Goal: Communication & Community: Connect with others

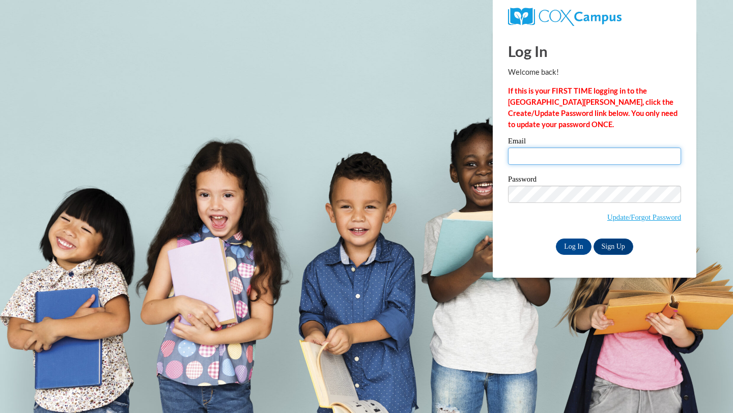
click at [593, 159] on input "Email" at bounding box center [594, 156] width 173 height 17
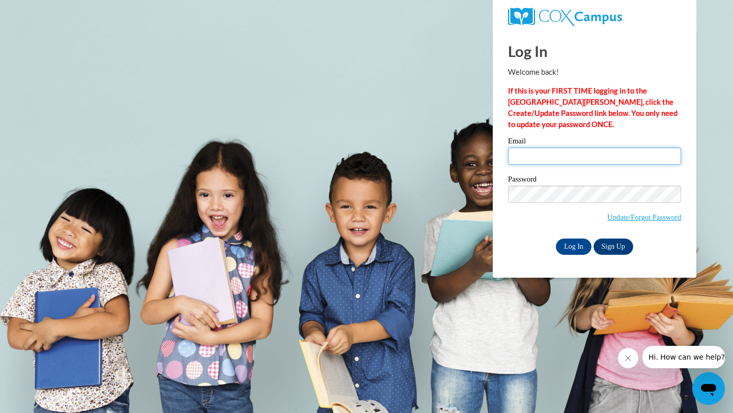
type input "[EMAIL_ADDRESS][DOMAIN_NAME]"
click at [579, 244] on input "Log In" at bounding box center [574, 247] width 36 height 16
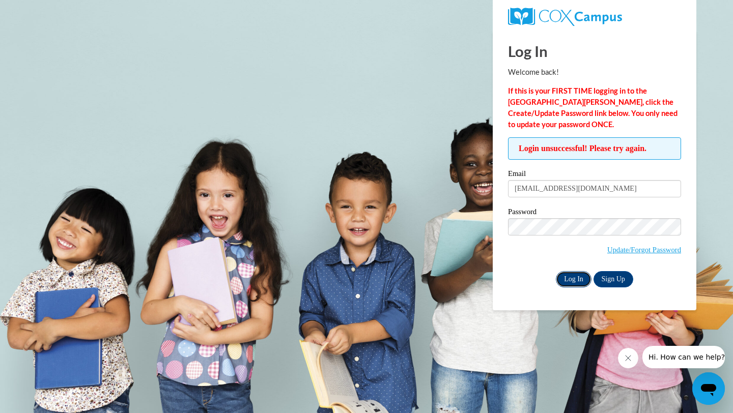
click at [581, 280] on input "Log In" at bounding box center [574, 279] width 36 height 16
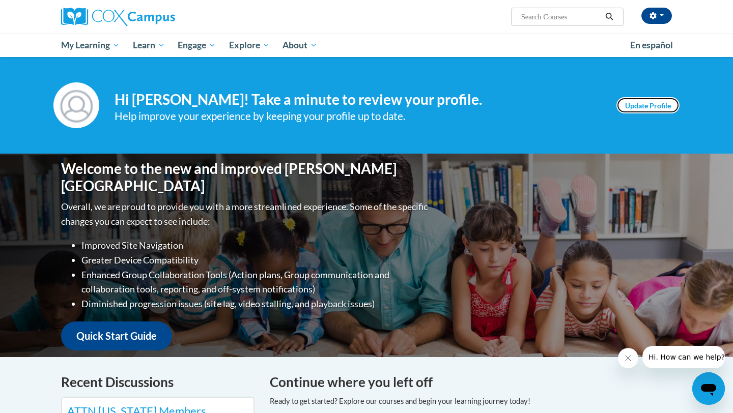
click at [657, 107] on link "Update Profile" at bounding box center [647, 105] width 63 height 16
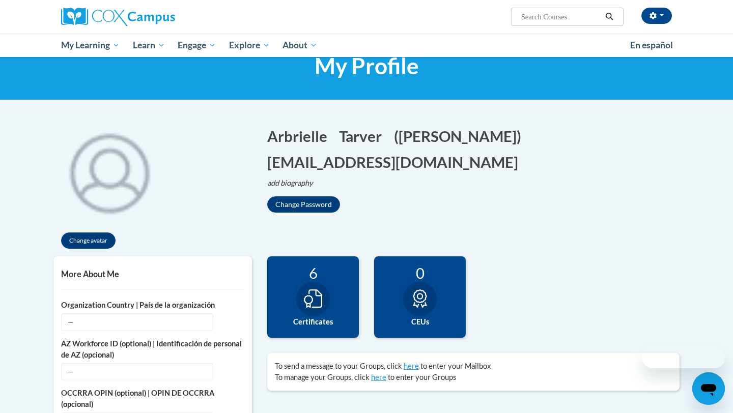
scroll to position [54, 0]
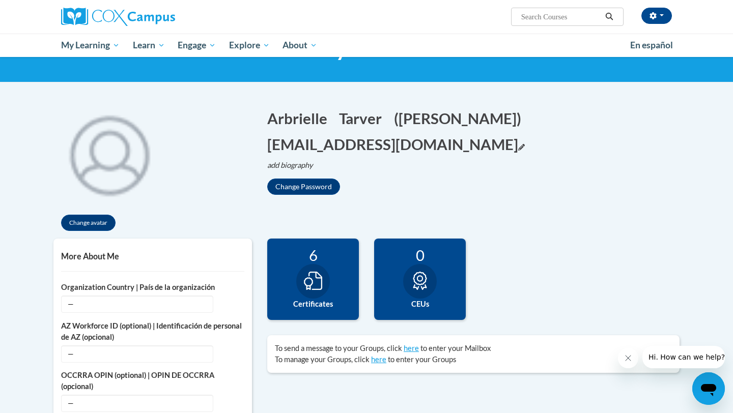
click at [518, 146] on icon "Edit email address" at bounding box center [521, 147] width 7 height 7
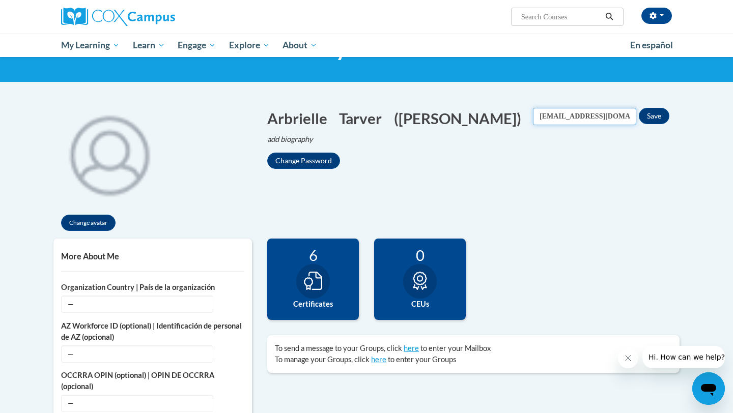
drag, startPoint x: 560, startPoint y: 117, endPoint x: 529, endPoint y: 113, distance: 30.7
click at [533, 113] on input "[EMAIL_ADDRESS][DOMAIN_NAME]" at bounding box center [584, 116] width 103 height 17
type input "[EMAIL_ADDRESS][DOMAIN_NAME]"
click at [655, 116] on button "Save" at bounding box center [654, 116] width 31 height 16
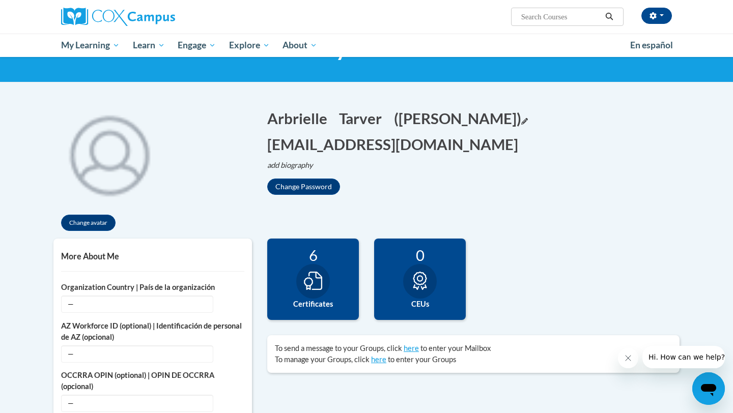
click at [518, 117] on button "(Arbrielle Tarver) Edit" at bounding box center [461, 118] width 134 height 21
click at [477, 114] on input "Arbrielle Tarver" at bounding box center [445, 116] width 103 height 17
type input "Hunter Blair"
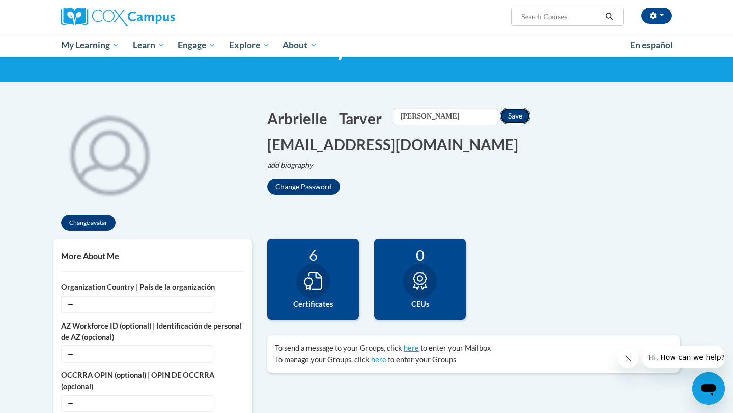
click at [520, 118] on button "Save" at bounding box center [515, 116] width 31 height 16
click at [358, 117] on button "Tarver Edit" at bounding box center [363, 118] width 49 height 21
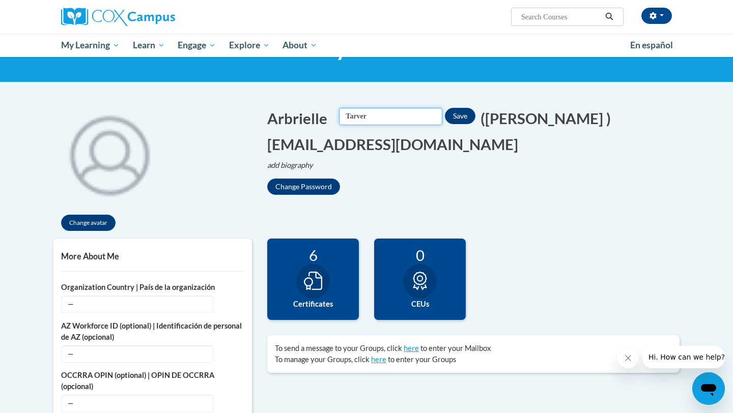
click at [393, 112] on input "Tarver" at bounding box center [390, 116] width 103 height 17
type input "Blair"
click at [465, 122] on button "Save" at bounding box center [460, 116] width 31 height 16
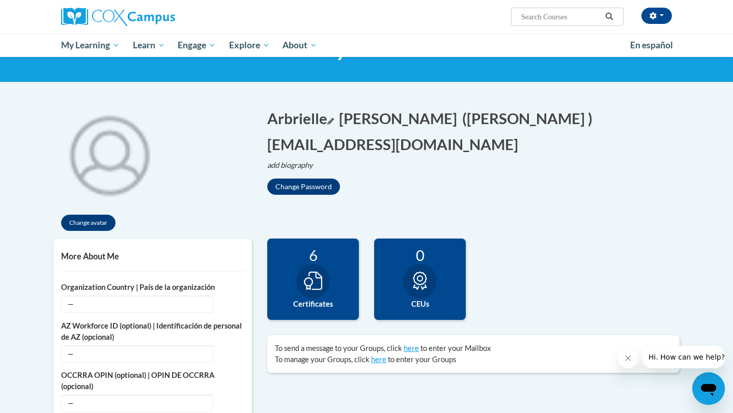
click at [278, 123] on button "Arbrielle Edit" at bounding box center [300, 118] width 67 height 21
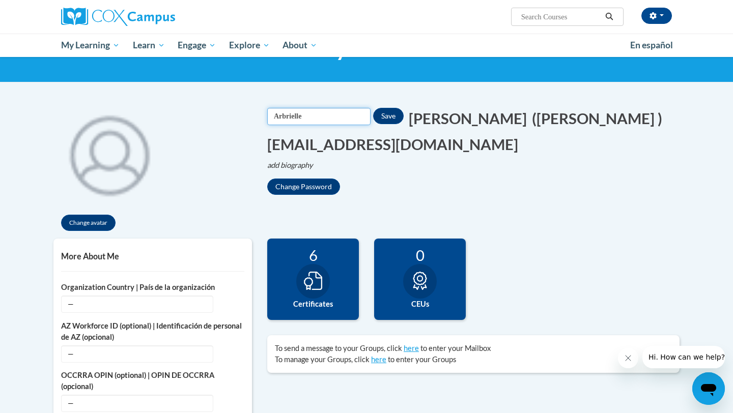
click at [327, 118] on input "Arbrielle" at bounding box center [318, 116] width 103 height 17
type input "Hunter"
click at [385, 119] on button "Save" at bounding box center [388, 116] width 31 height 16
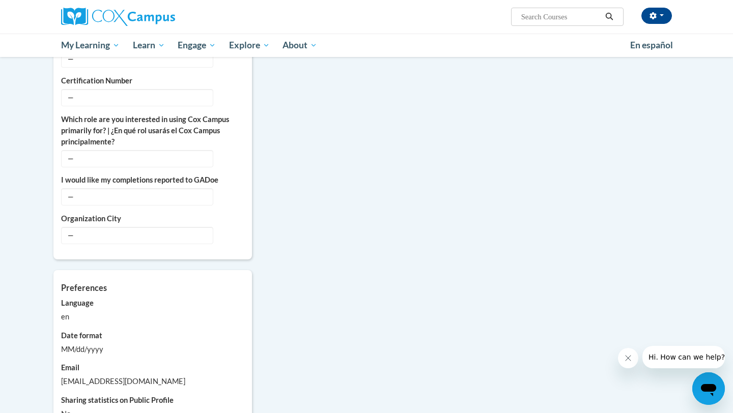
scroll to position [446, 0]
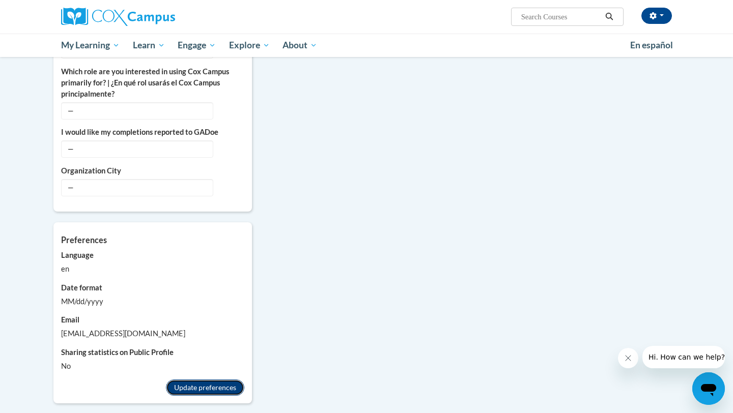
click at [220, 389] on button "Update preferences" at bounding box center [205, 388] width 78 height 16
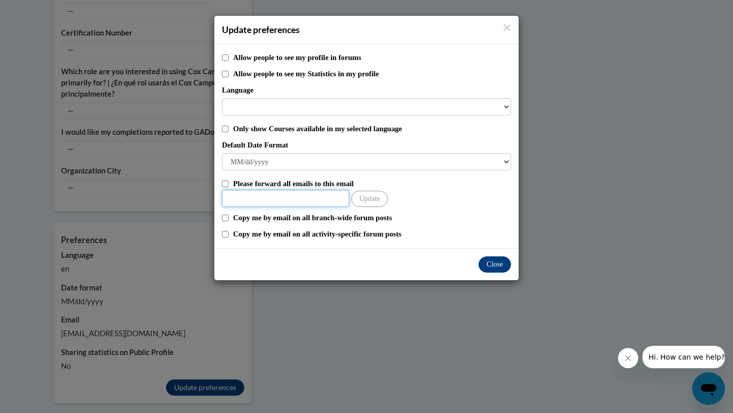
click at [326, 200] on input "Other Email" at bounding box center [285, 198] width 127 height 17
click at [224, 183] on input "Please forward all emails to this email" at bounding box center [225, 184] width 7 height 7
checkbox input "true"
click at [245, 198] on input "Other Email" at bounding box center [285, 198] width 127 height 17
type input "hblair@agapeatlanta.org"
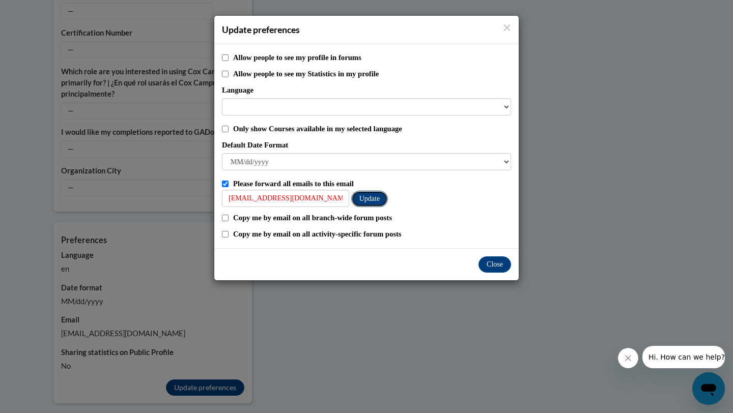
click at [376, 199] on button "Update" at bounding box center [369, 199] width 37 height 16
click at [381, 200] on button "Update" at bounding box center [369, 199] width 37 height 16
click at [372, 200] on button "Update" at bounding box center [369, 199] width 37 height 16
click at [499, 264] on button "Close" at bounding box center [494, 264] width 33 height 16
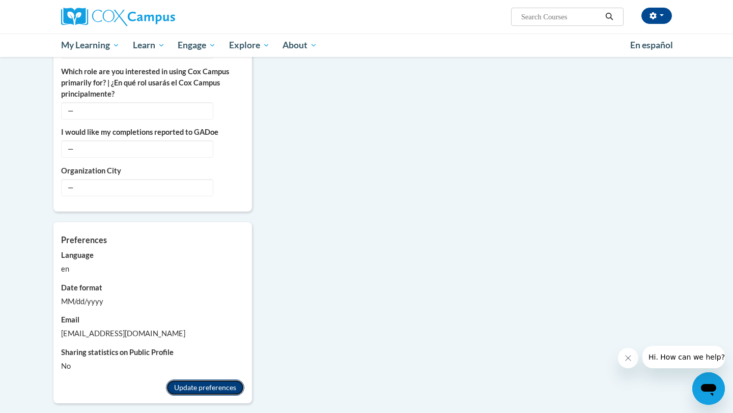
click at [220, 388] on button "Update preferences" at bounding box center [205, 388] width 78 height 16
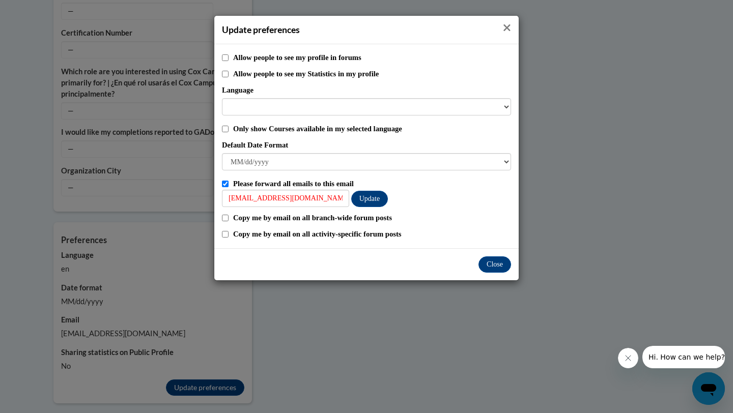
click at [506, 28] on icon "Close" at bounding box center [507, 27] width 7 height 7
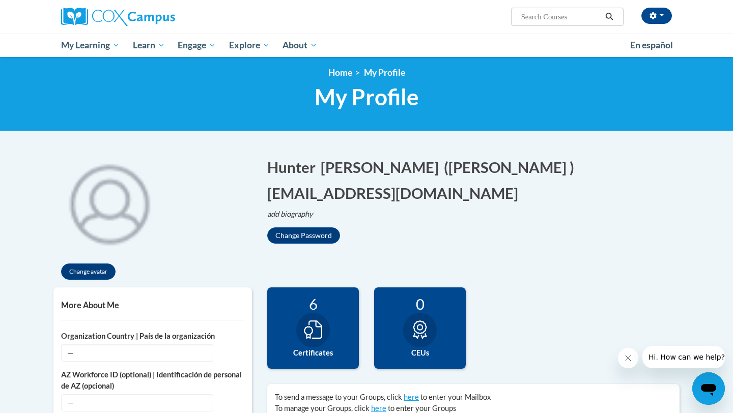
scroll to position [0, 0]
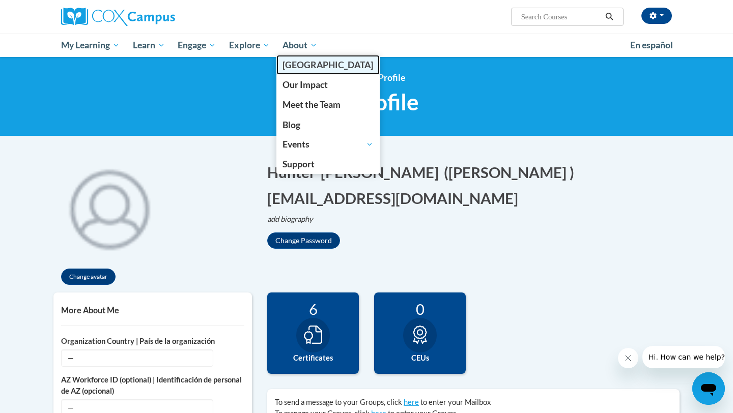
click at [303, 66] on span "[GEOGRAPHIC_DATA]" at bounding box center [327, 65] width 91 height 11
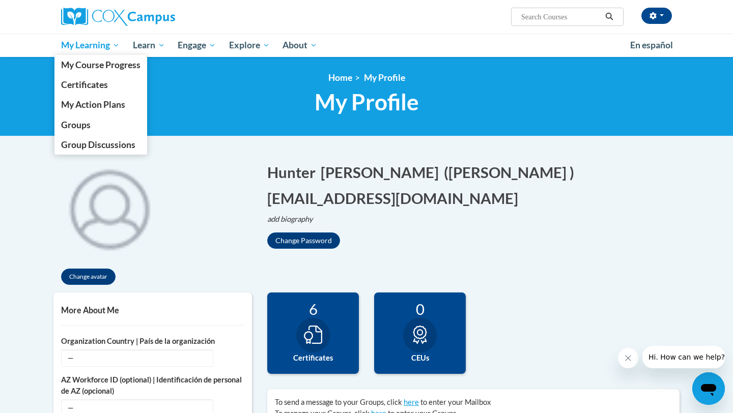
click at [113, 44] on span "My Learning" at bounding box center [90, 45] width 59 height 12
click at [101, 70] on link "My Course Progress" at bounding box center [100, 65] width 93 height 20
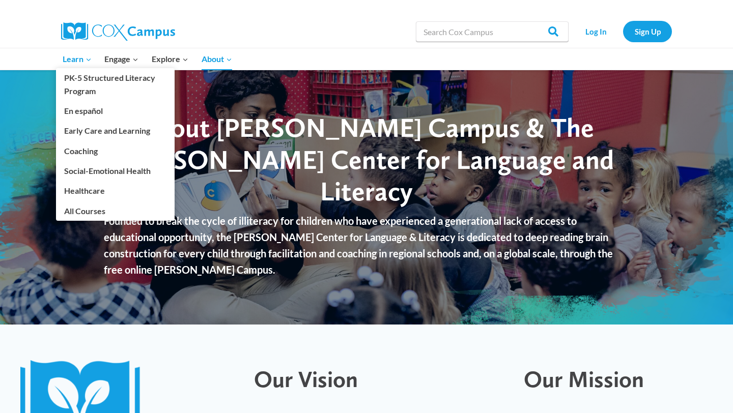
click at [80, 56] on span "Learn Expand" at bounding box center [77, 58] width 29 height 13
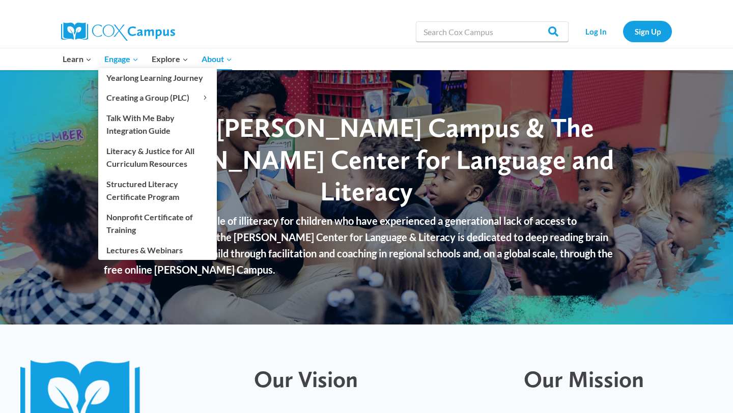
click at [132, 57] on span "Engage Expand" at bounding box center [121, 58] width 34 height 13
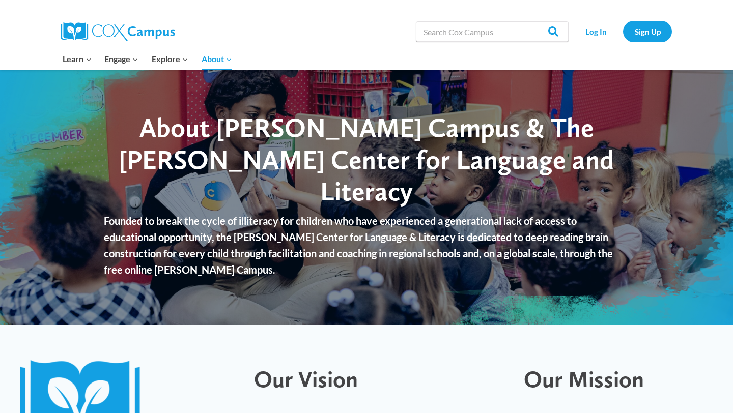
click at [125, 30] on img at bounding box center [118, 31] width 114 height 18
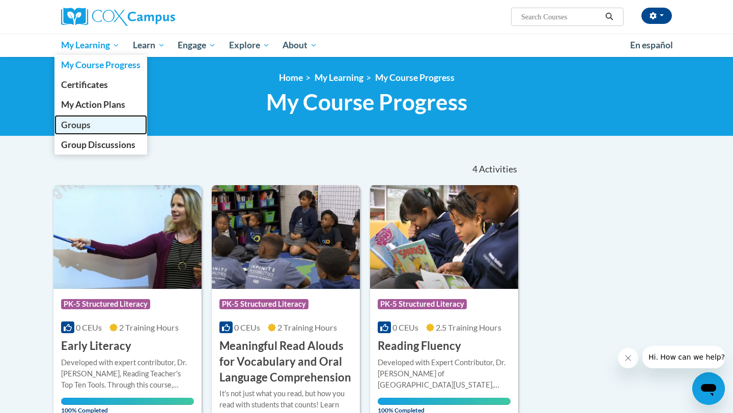
click at [89, 128] on span "Groups" at bounding box center [76, 125] width 30 height 11
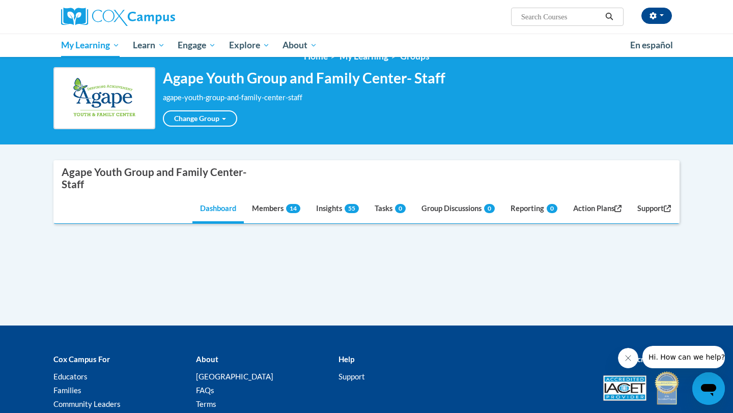
scroll to position [1, 0]
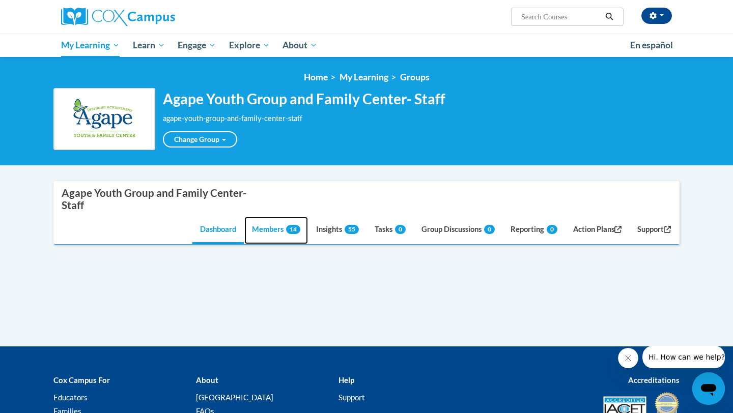
click at [287, 229] on span "14" at bounding box center [293, 229] width 14 height 9
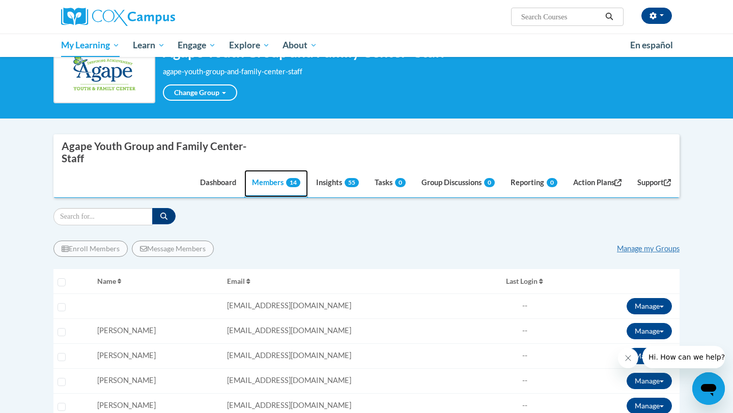
scroll to position [26, 0]
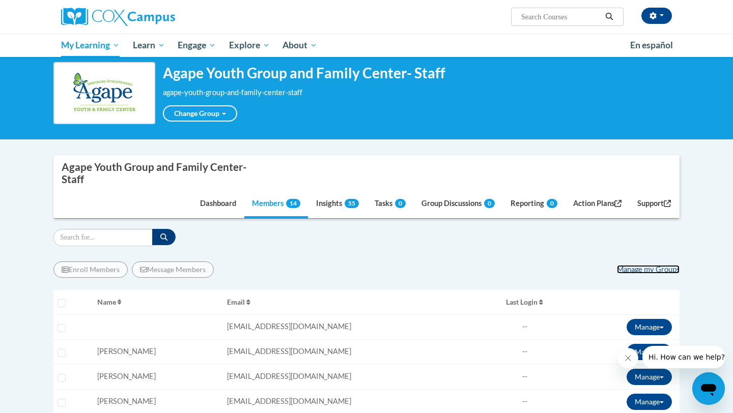
click at [648, 270] on link "Manage my Groups" at bounding box center [648, 269] width 63 height 9
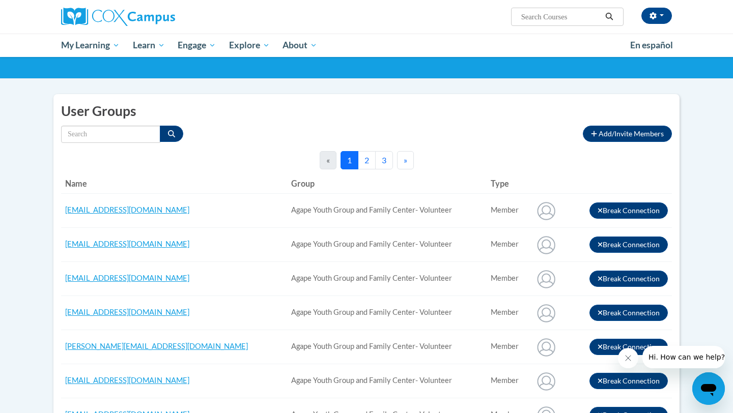
scroll to position [60, 0]
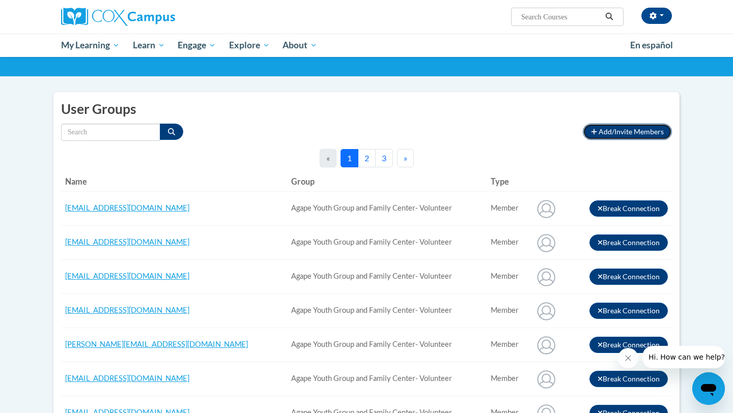
click at [619, 129] on span "Add/Invite Members" at bounding box center [630, 131] width 65 height 9
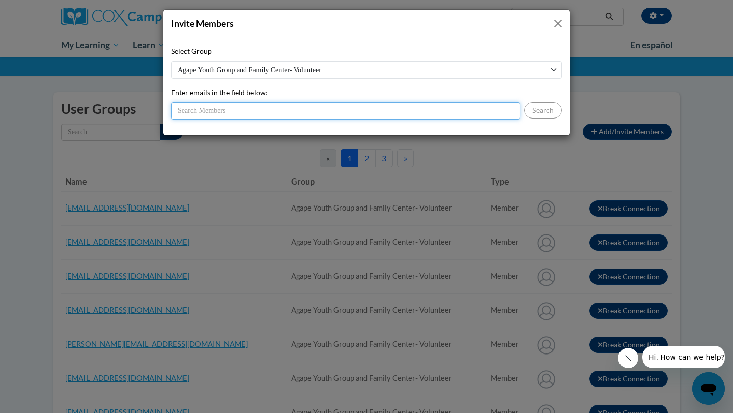
paste input "avermav@yahoo.com"
type input "avermav@yahoo.com"
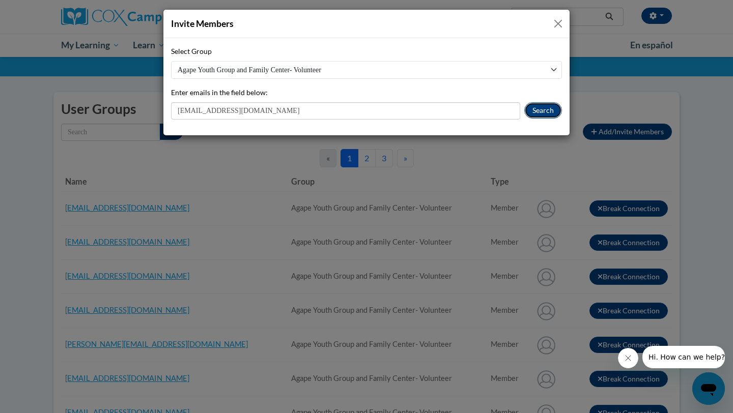
click at [550, 113] on button "Search" at bounding box center [543, 110] width 38 height 16
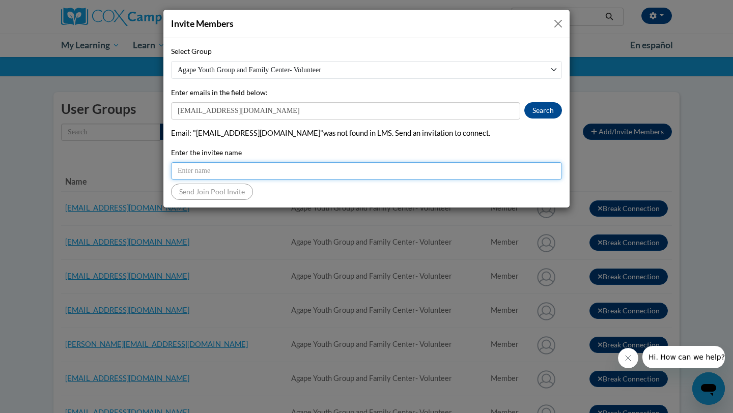
click at [363, 170] on input "Enter the invitee name" at bounding box center [366, 170] width 391 height 17
paste input "avermav@yahoo.com"
type input "avermav@yahoo.com"
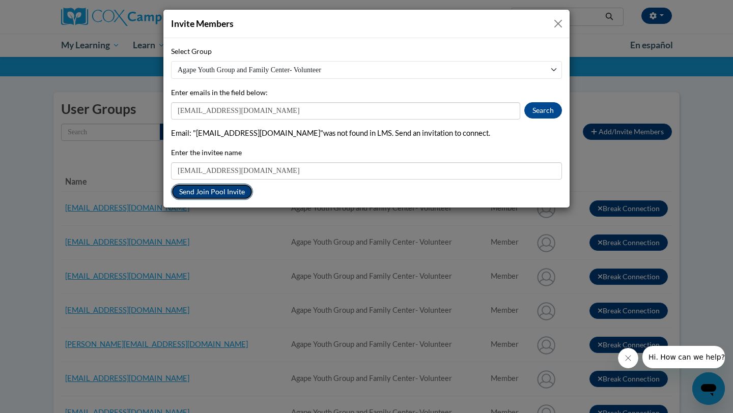
click at [235, 194] on button "Send Join Pool Invite" at bounding box center [212, 192] width 82 height 16
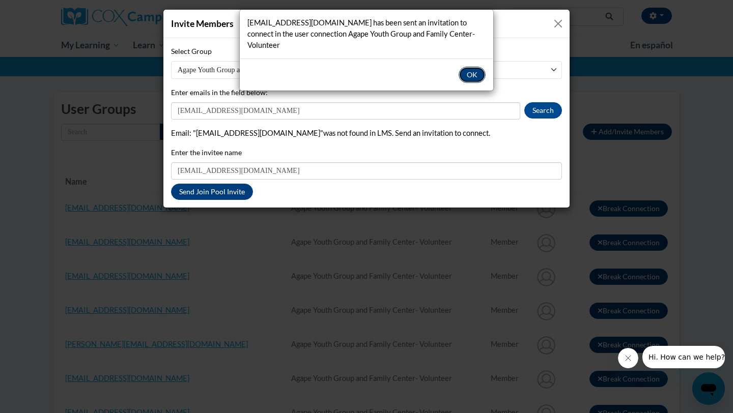
click at [472, 67] on button "OK" at bounding box center [471, 75] width 27 height 16
